Goal: Task Accomplishment & Management: Complete application form

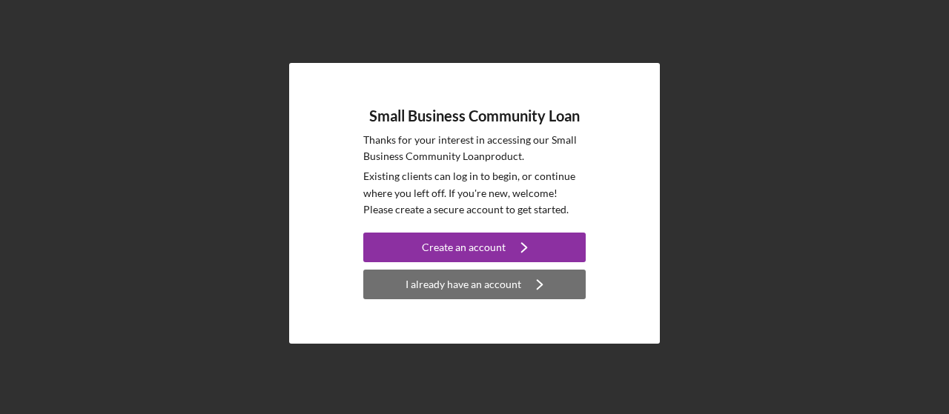
click at [471, 288] on div "I already have an account" at bounding box center [463, 285] width 116 height 30
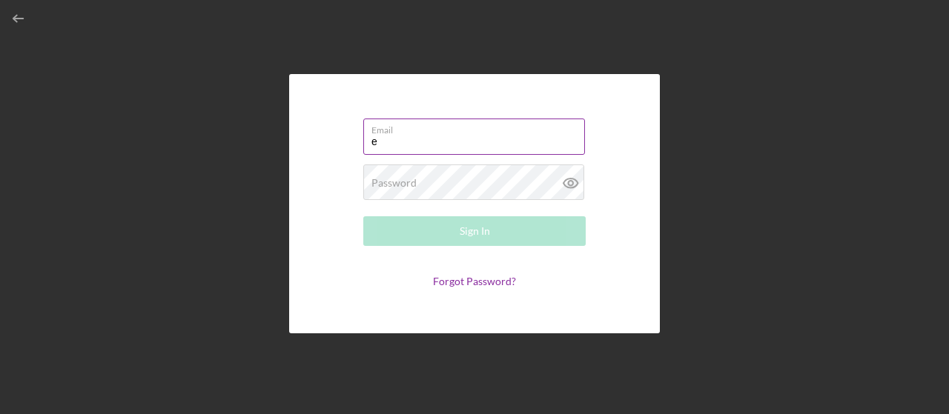
type input "[EMAIL_ADDRESS][DOMAIN_NAME]"
click at [483, 179] on div "Password Required" at bounding box center [474, 183] width 222 height 37
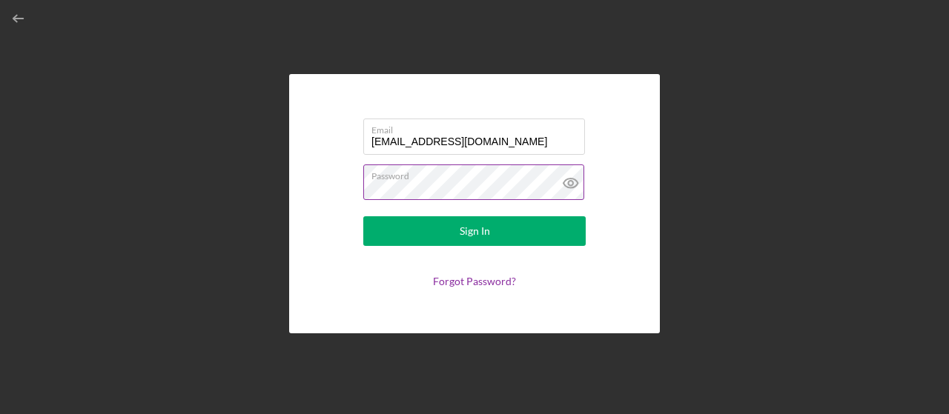
click at [363, 216] on button "Sign In" at bounding box center [474, 231] width 222 height 30
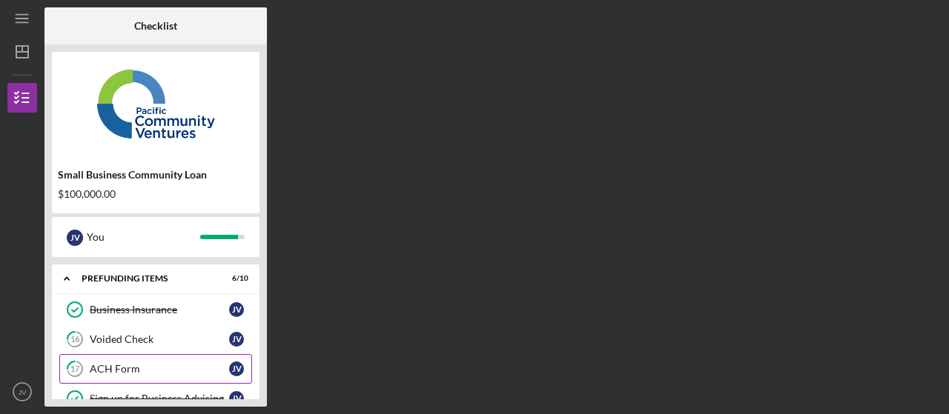
scroll to position [74, 0]
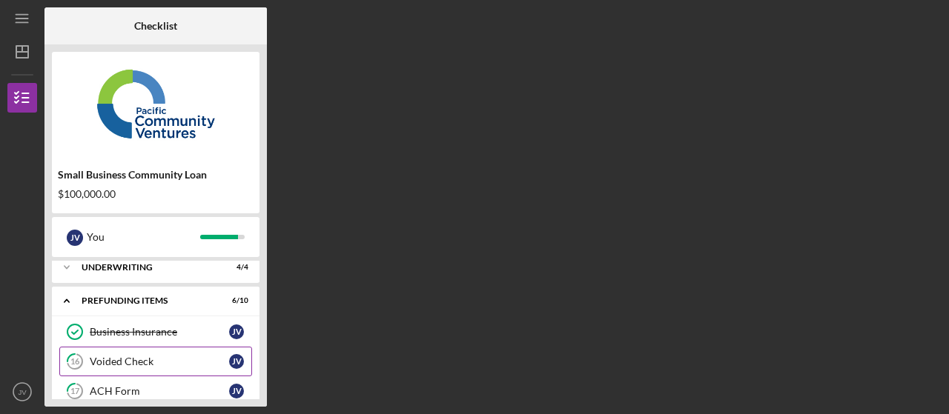
click at [109, 356] on div "Voided Check" at bounding box center [159, 362] width 139 height 12
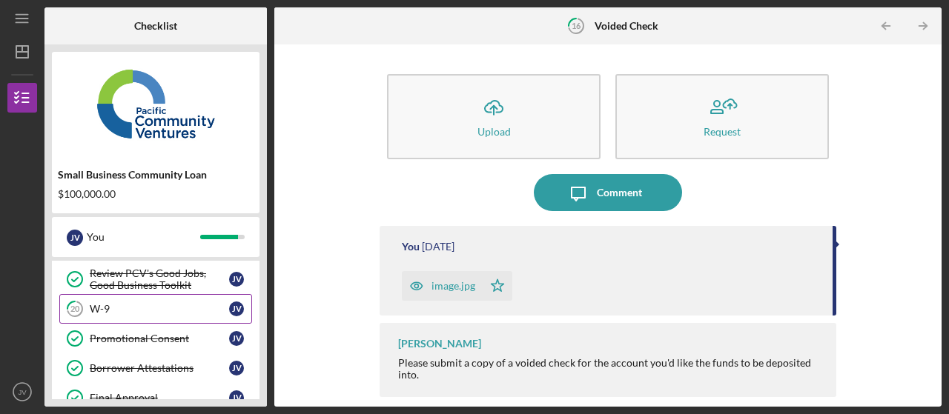
scroll to position [222, 0]
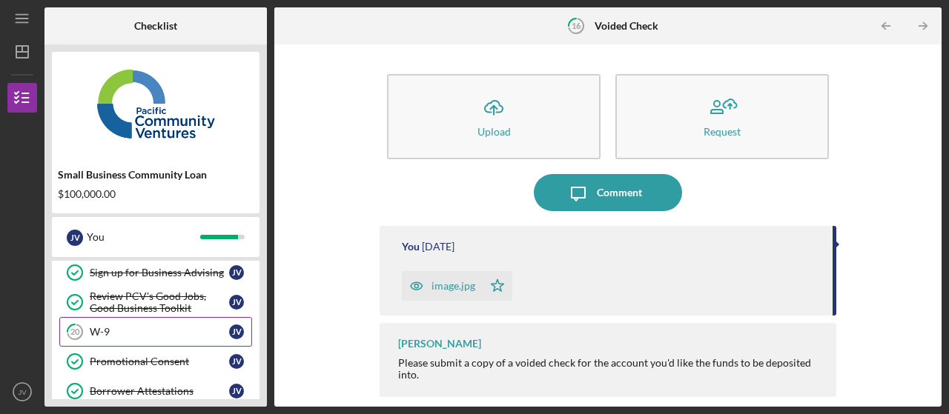
click at [113, 331] on div "W-9" at bounding box center [159, 332] width 139 height 12
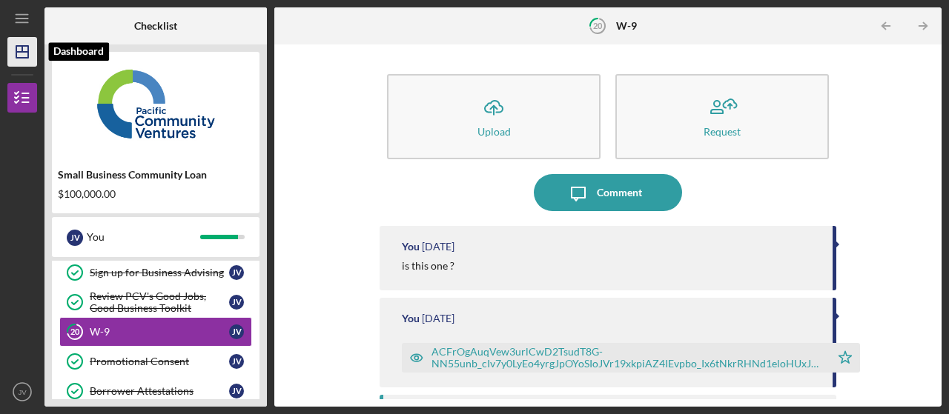
click at [27, 42] on icon "Icon/Dashboard" at bounding box center [22, 51] width 37 height 37
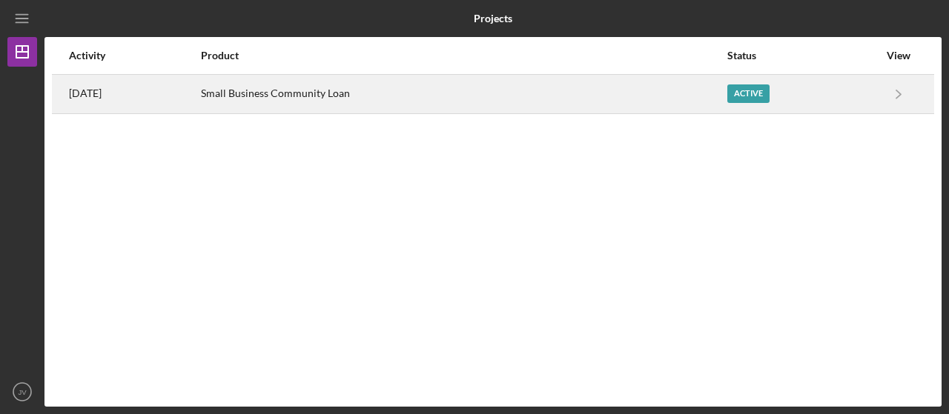
click at [284, 98] on div "Small Business Community Loan" at bounding box center [463, 94] width 525 height 37
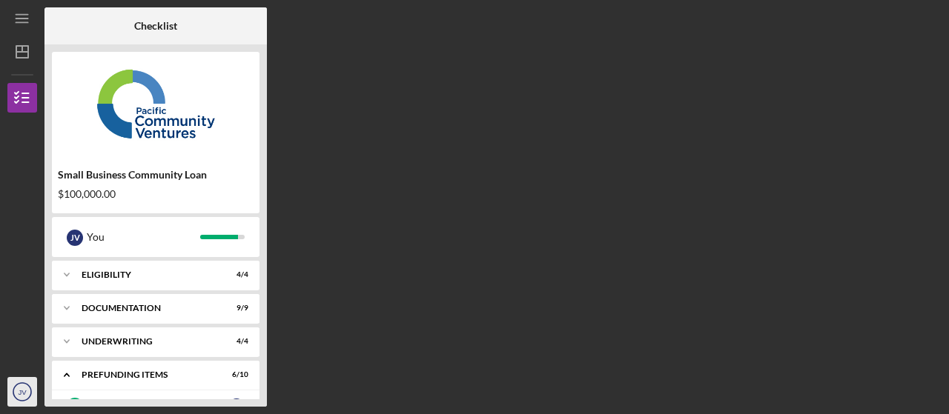
click at [23, 392] on text "JV" at bounding box center [22, 392] width 9 height 8
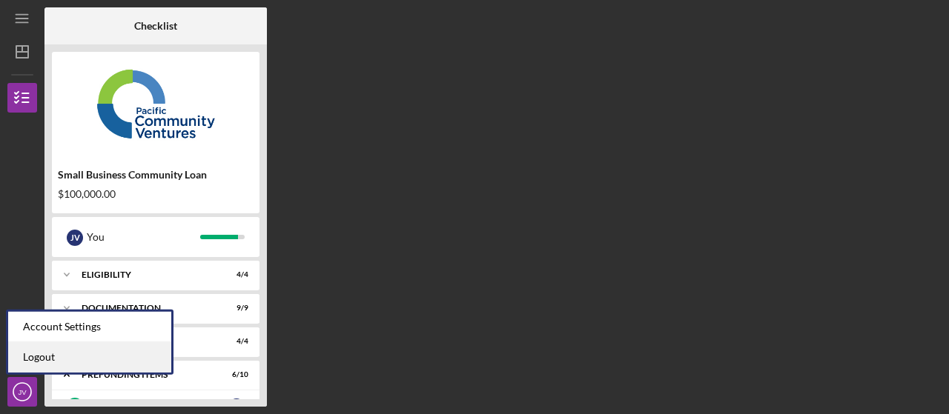
click at [27, 357] on link "Logout" at bounding box center [89, 357] width 163 height 30
